Goal: Find specific page/section: Find specific page/section

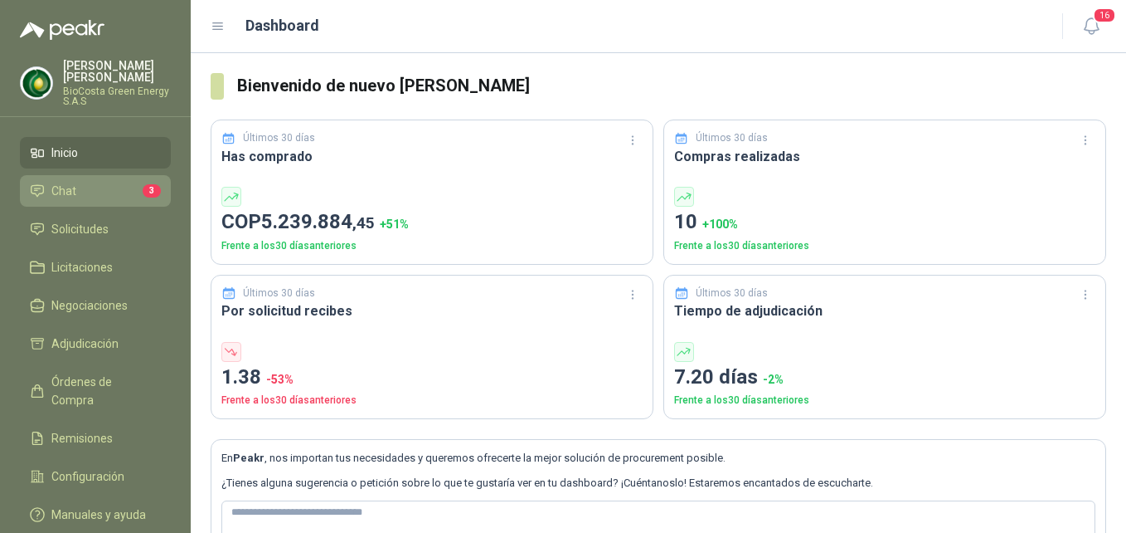
click at [54, 184] on span "Chat" at bounding box center [63, 191] width 25 height 18
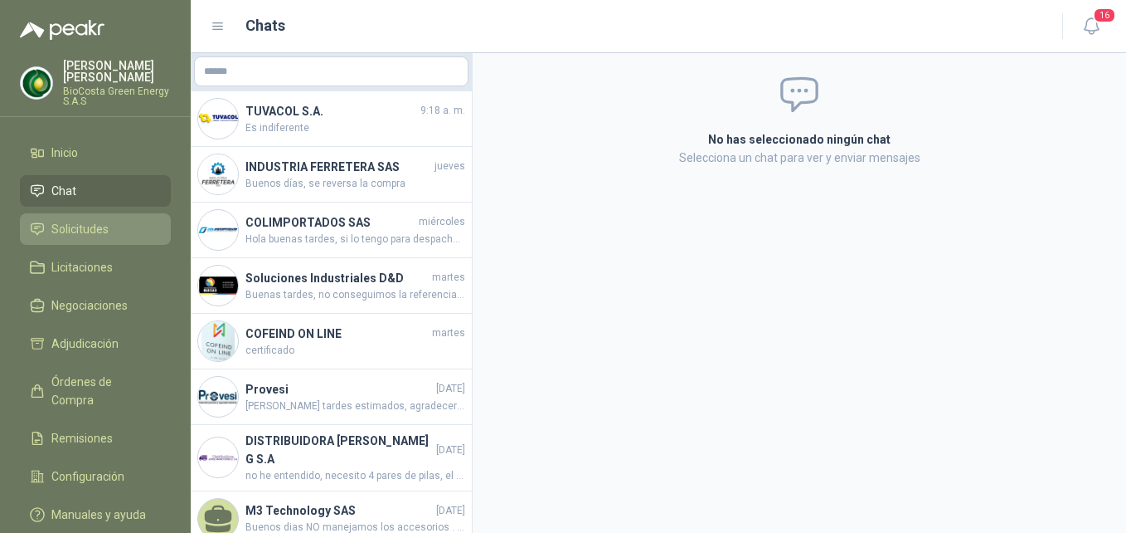
click at [95, 218] on link "Solicitudes" at bounding box center [95, 229] width 151 height 32
click at [102, 191] on li "Chat" at bounding box center [95, 191] width 131 height 18
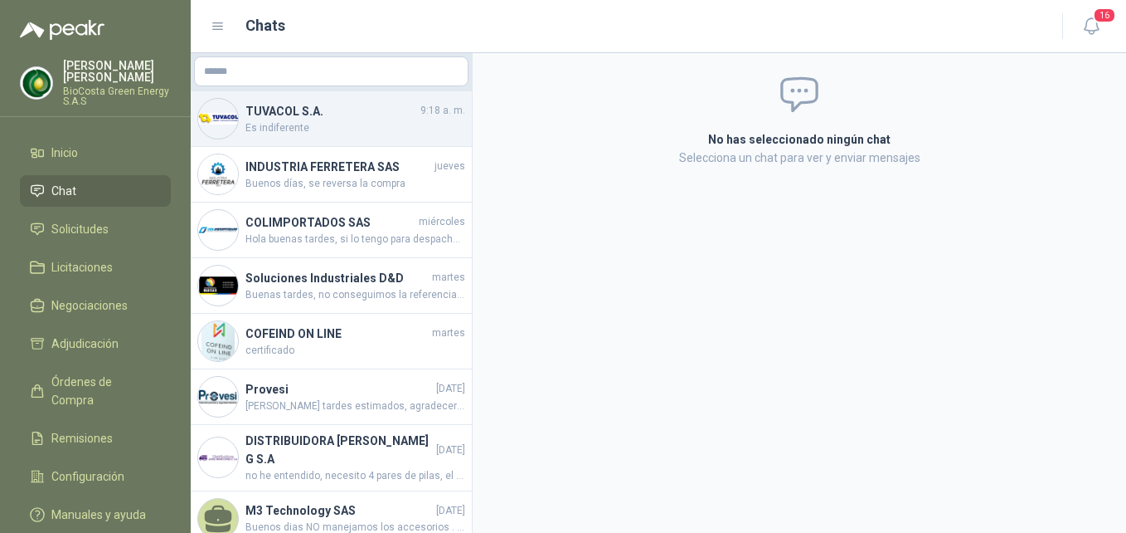
click at [298, 126] on span "Es indiferente" at bounding box center [356, 128] width 220 height 16
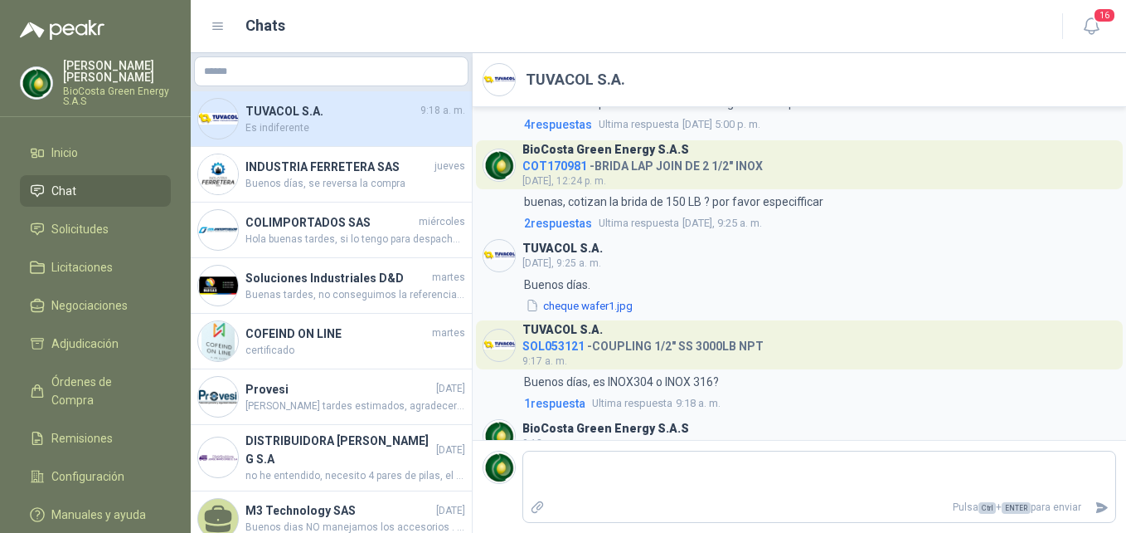
scroll to position [36, 0]
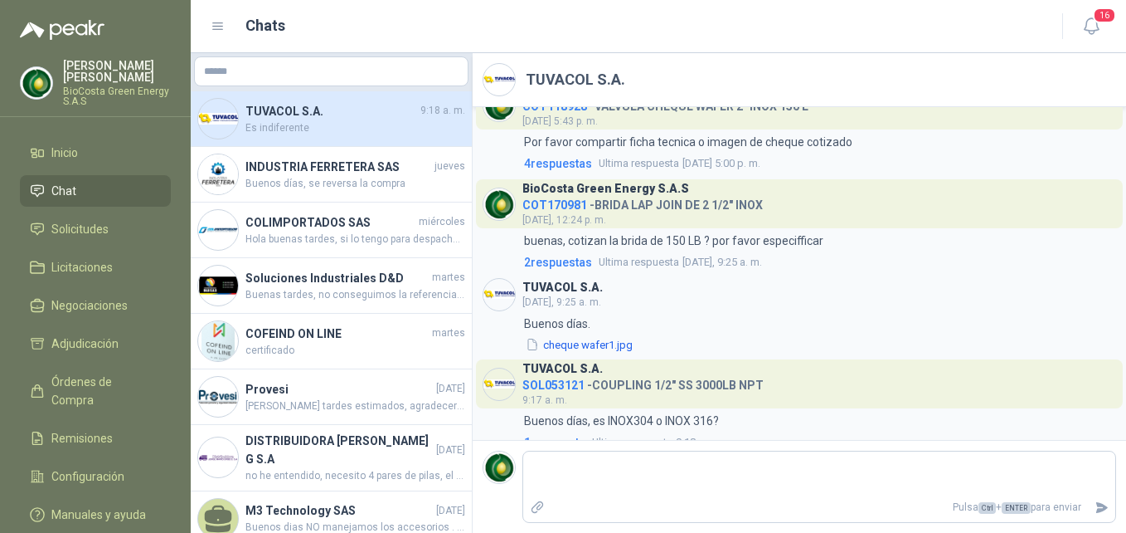
click at [77, 183] on li "Chat" at bounding box center [95, 191] width 131 height 18
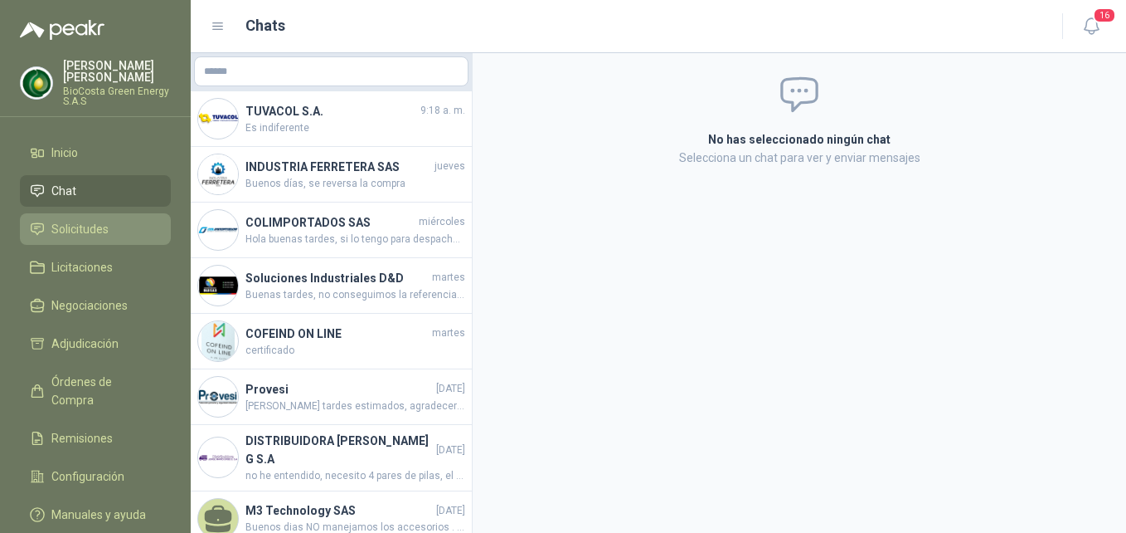
click at [98, 227] on span "Solicitudes" at bounding box center [79, 229] width 57 height 18
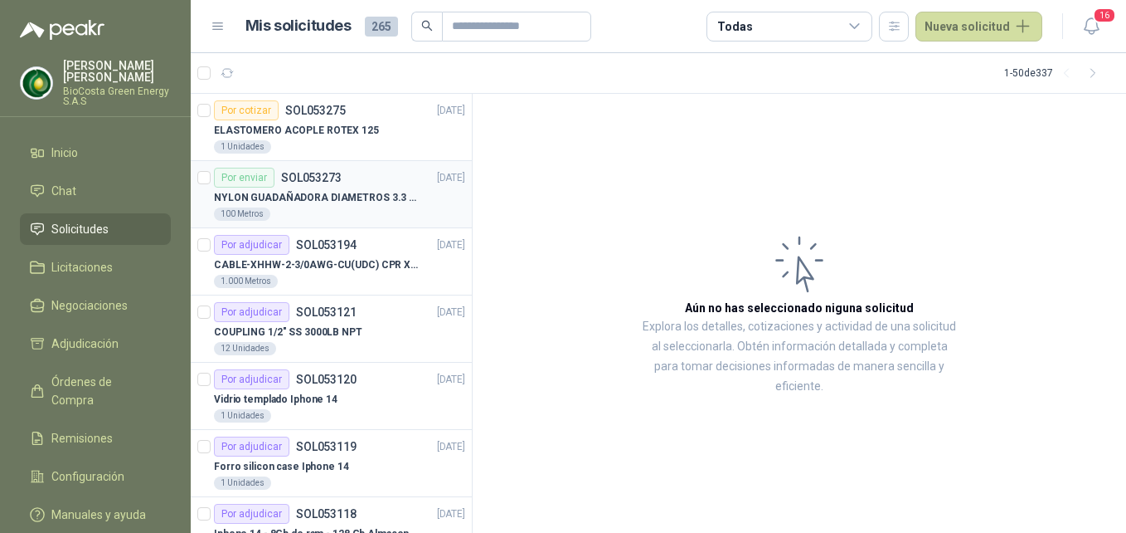
click at [375, 206] on div "NYLON GUADAÑADORA DIAMETROS 3.3 mm" at bounding box center [339, 197] width 251 height 20
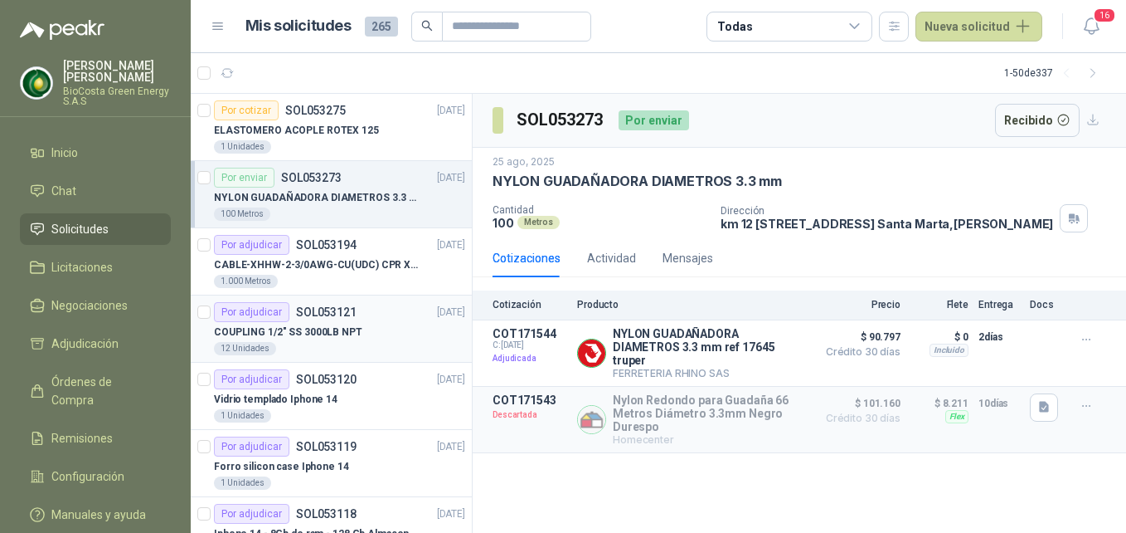
click at [314, 329] on p "COUPLING 1/2" SS 3000LB NPT" at bounding box center [288, 332] width 148 height 16
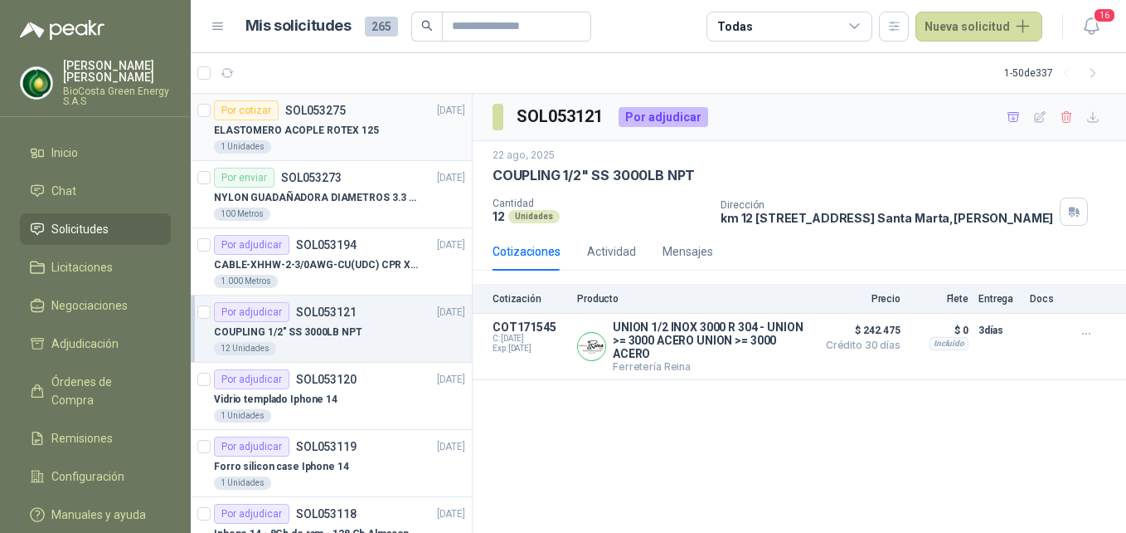
drag, startPoint x: 352, startPoint y: 146, endPoint x: 343, endPoint y: 116, distance: 31.2
click at [352, 145] on div "1 Unidades" at bounding box center [339, 146] width 251 height 13
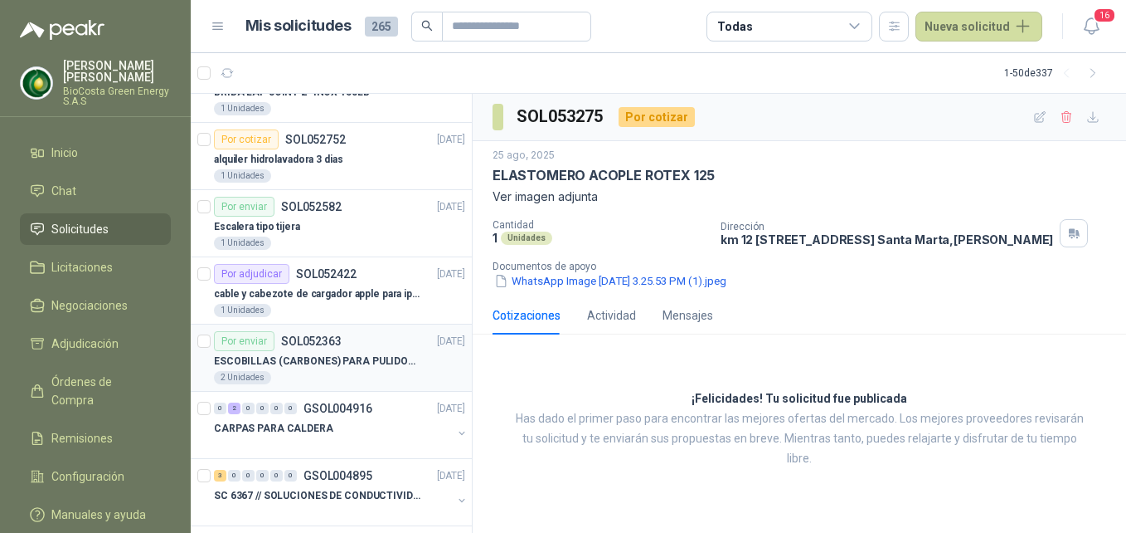
scroll to position [664, 0]
